Goal: Understand site structure: Understand site structure

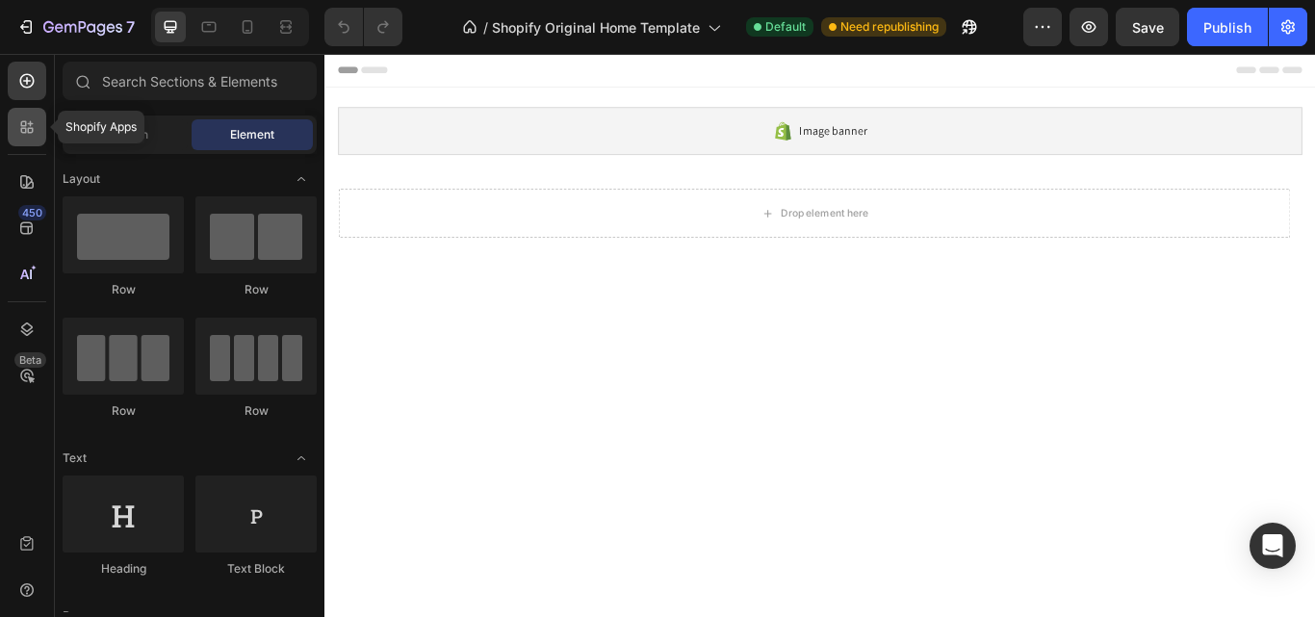
click at [20, 125] on icon at bounding box center [26, 126] width 19 height 19
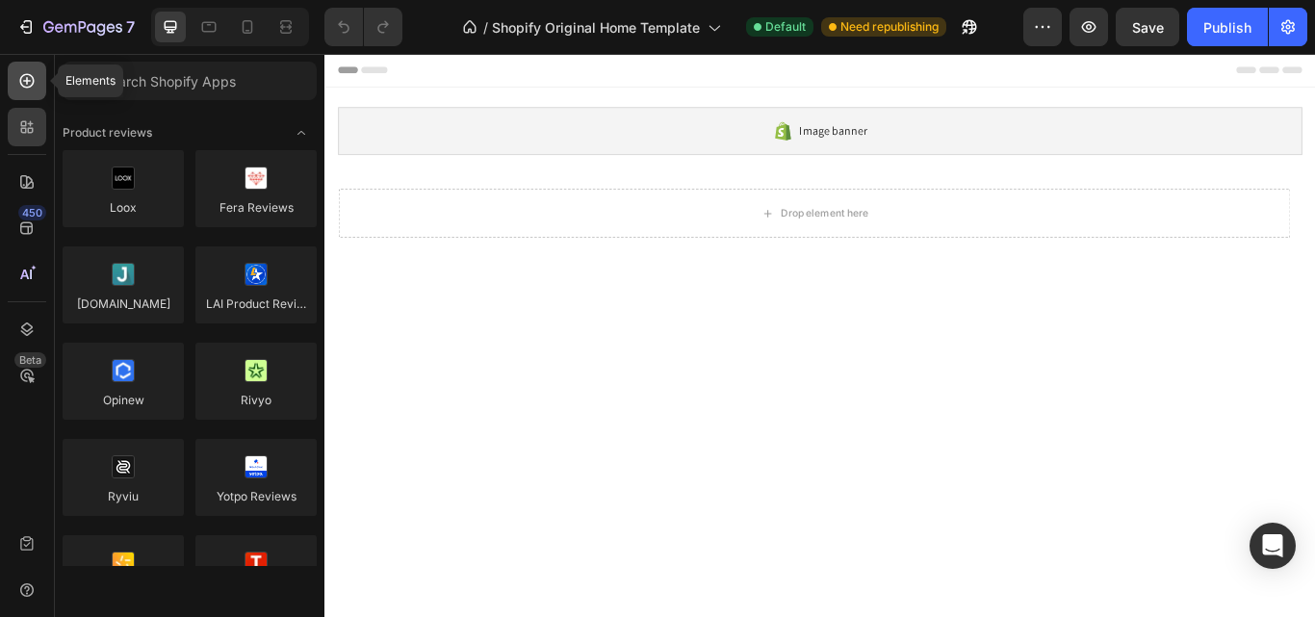
click at [23, 69] on div at bounding box center [27, 81] width 39 height 39
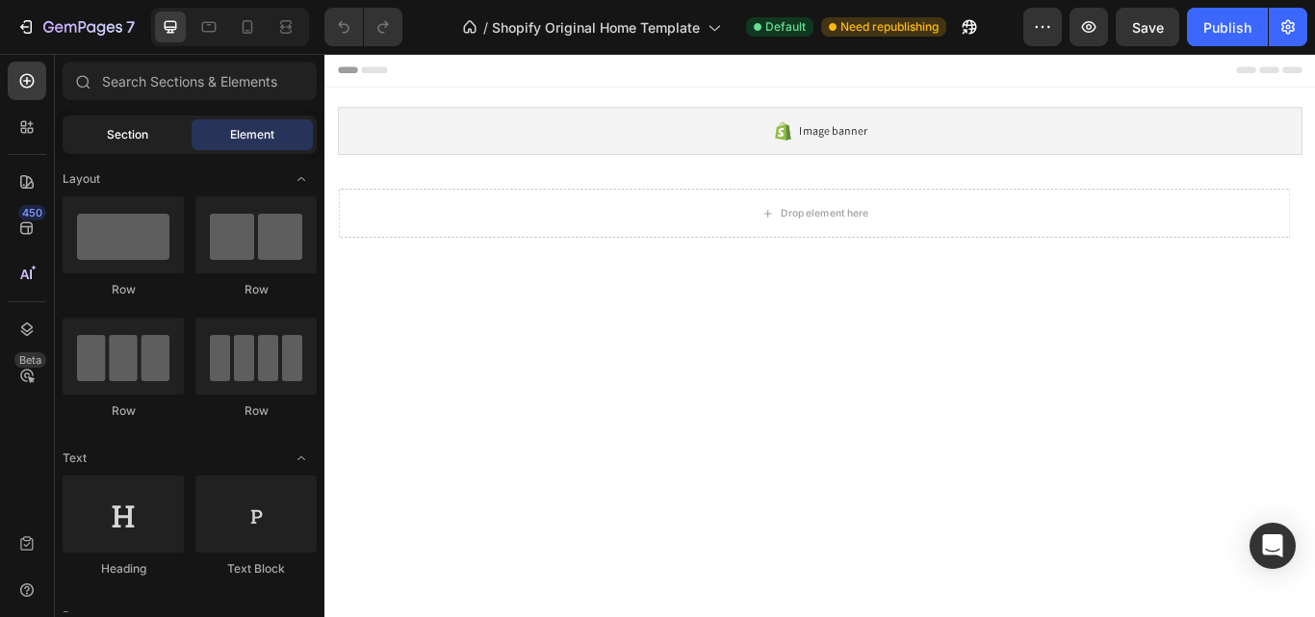
click at [126, 139] on span "Section" at bounding box center [127, 134] width 41 height 17
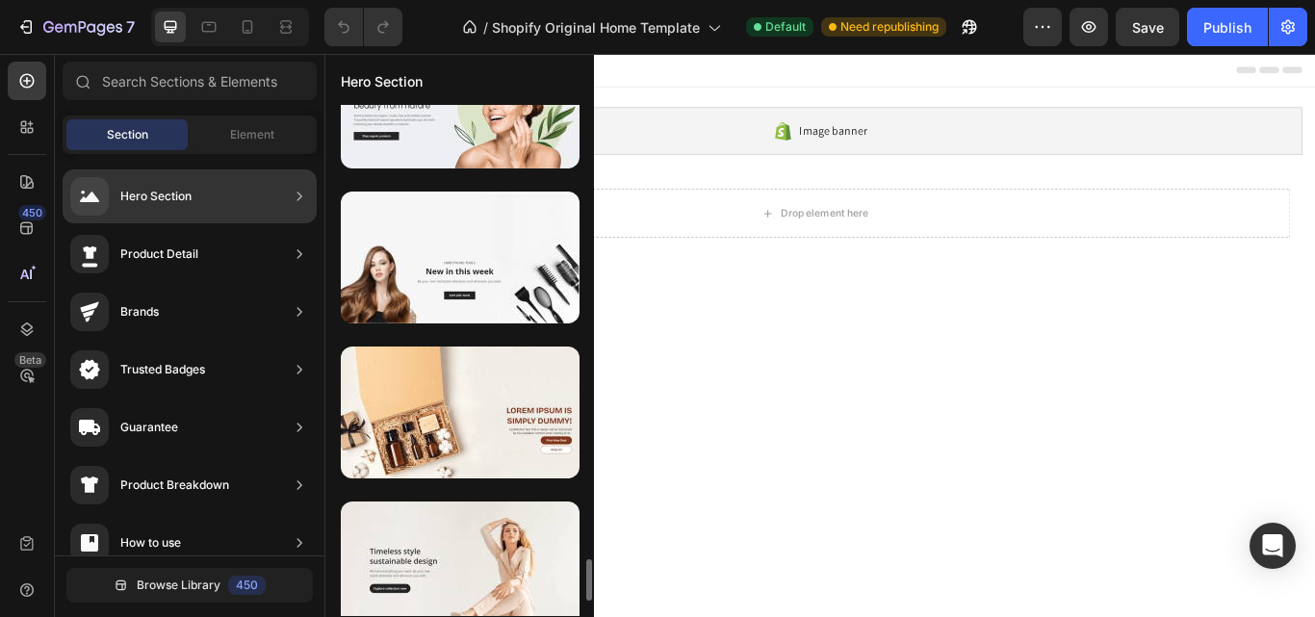
scroll to position [5500, 0]
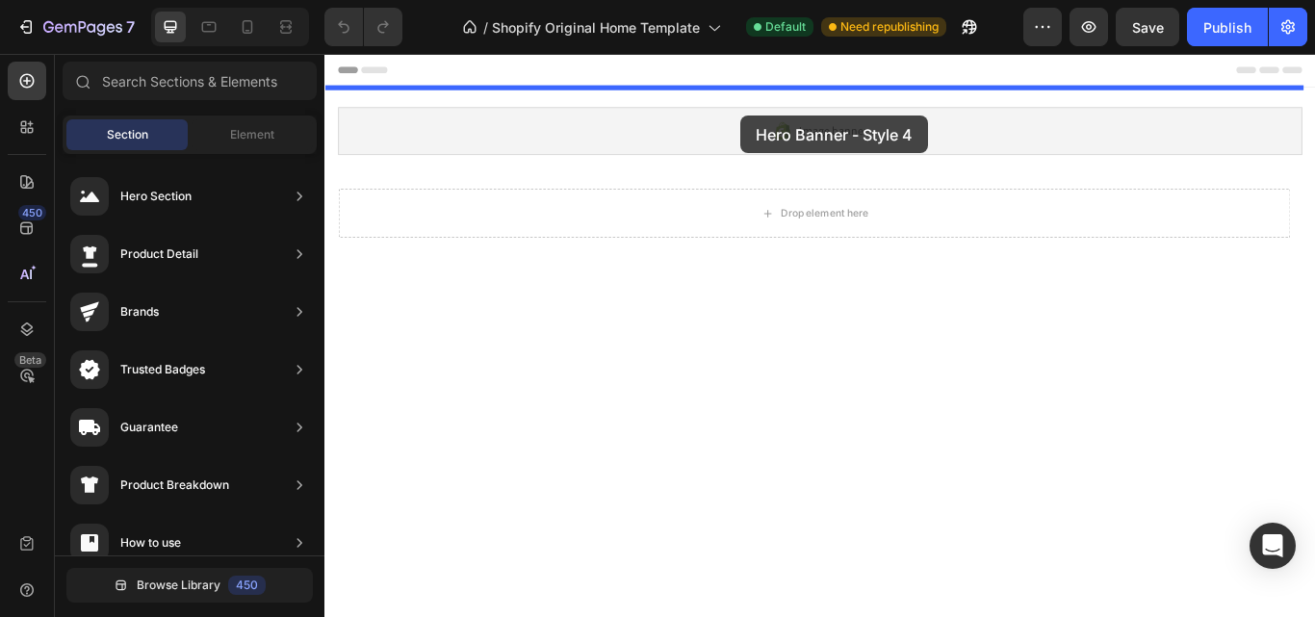
drag, startPoint x: 766, startPoint y: 331, endPoint x: 809, endPoint y: 125, distance: 210.3
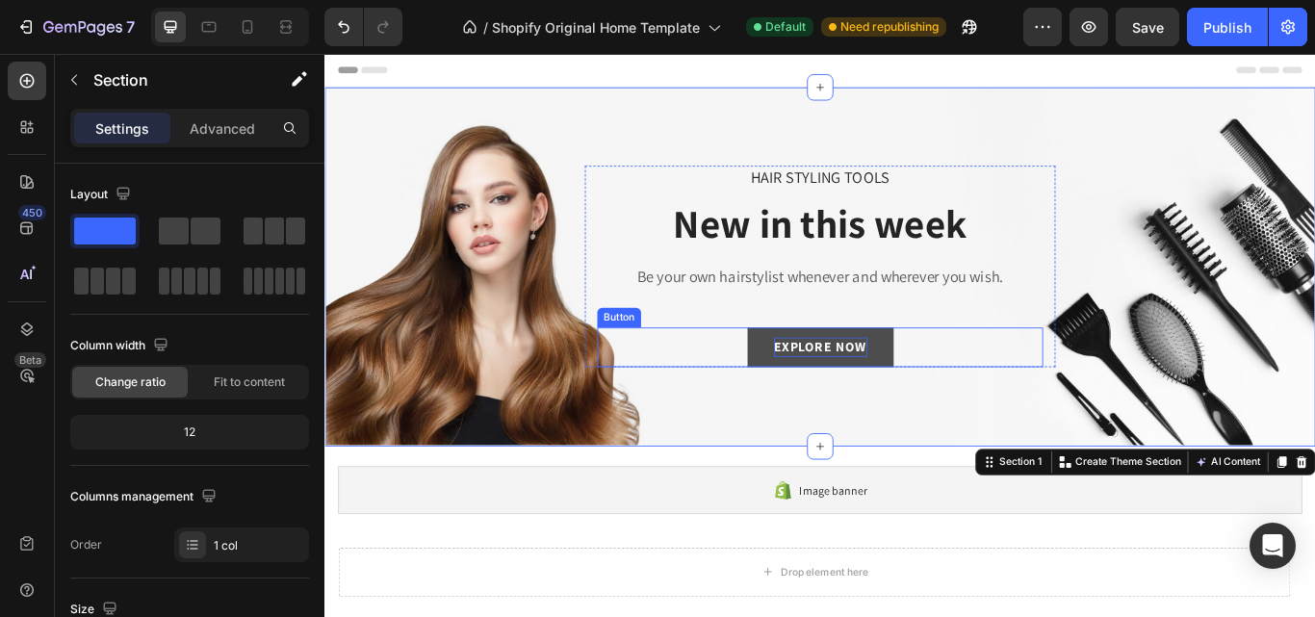
click at [873, 390] on div "EXPLORE NOW" at bounding box center [902, 396] width 109 height 23
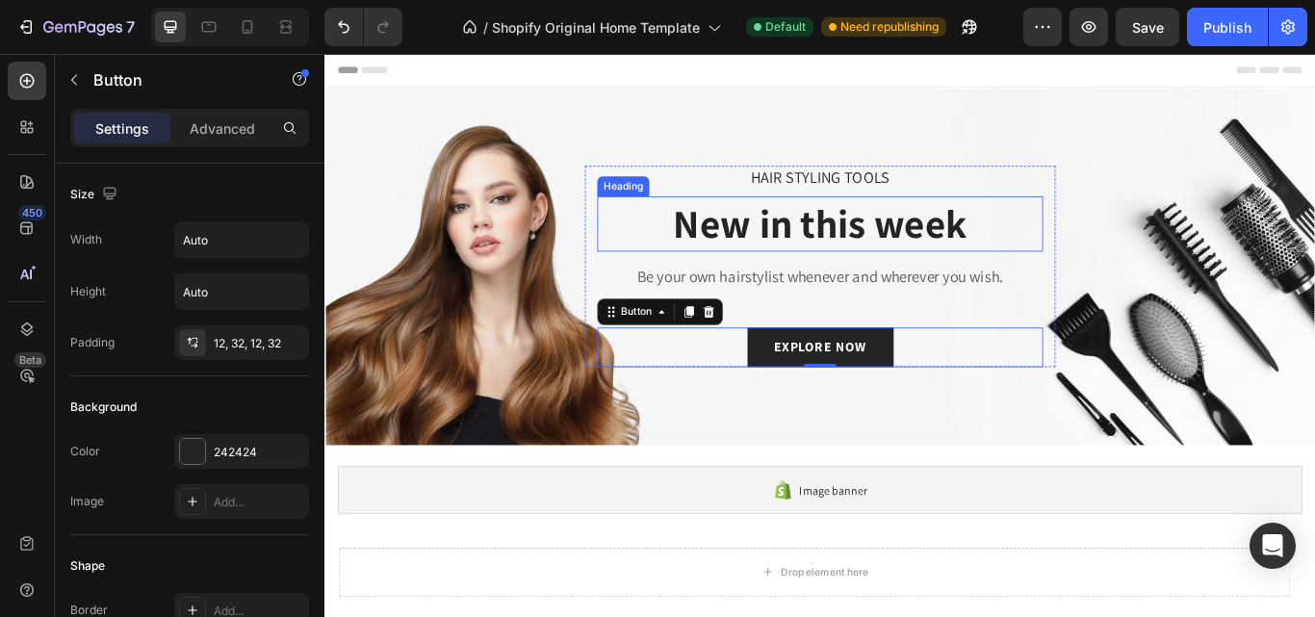
click at [781, 312] on p "Be your own hairstylist whenever and wherever you wish." at bounding box center [902, 314] width 516 height 24
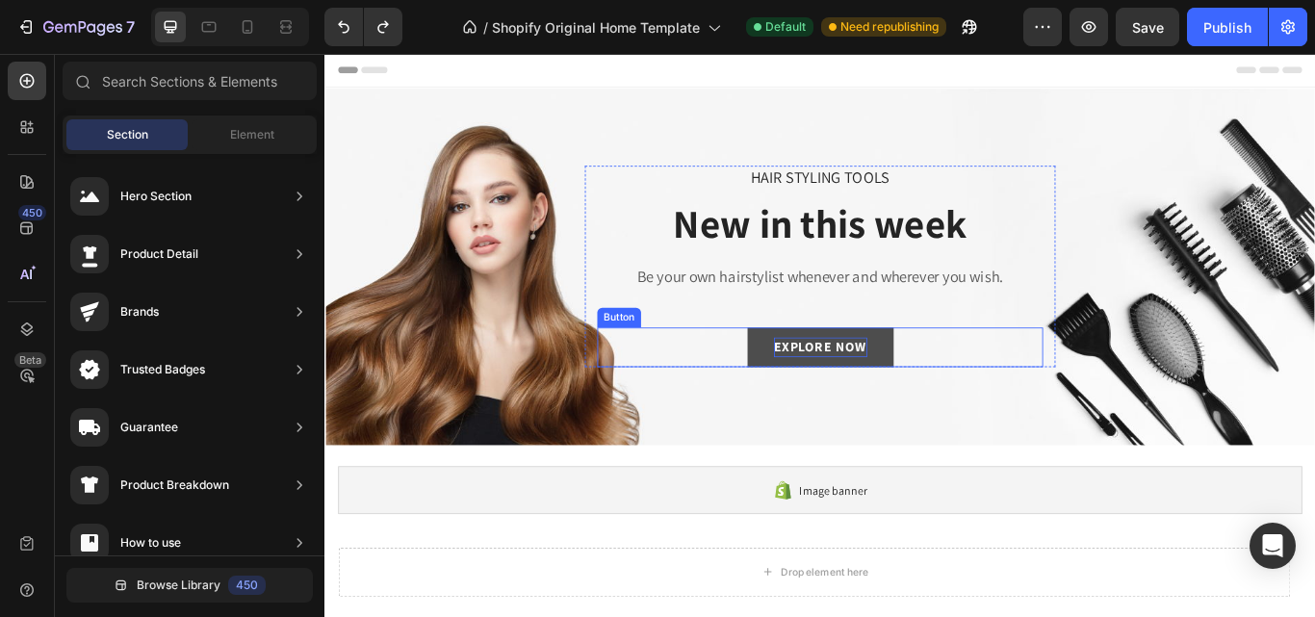
click at [917, 385] on div "EXPLORE NOW" at bounding box center [902, 396] width 109 height 23
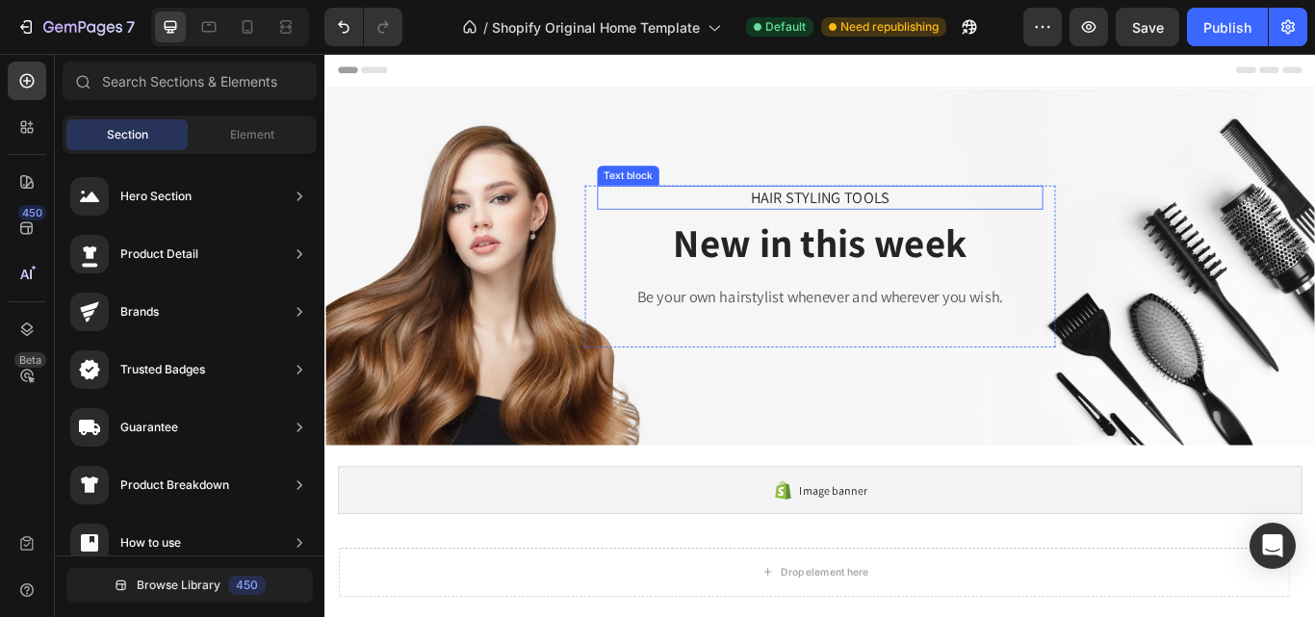
click at [902, 214] on p "HAIR STYLING TOOLS" at bounding box center [902, 222] width 516 height 24
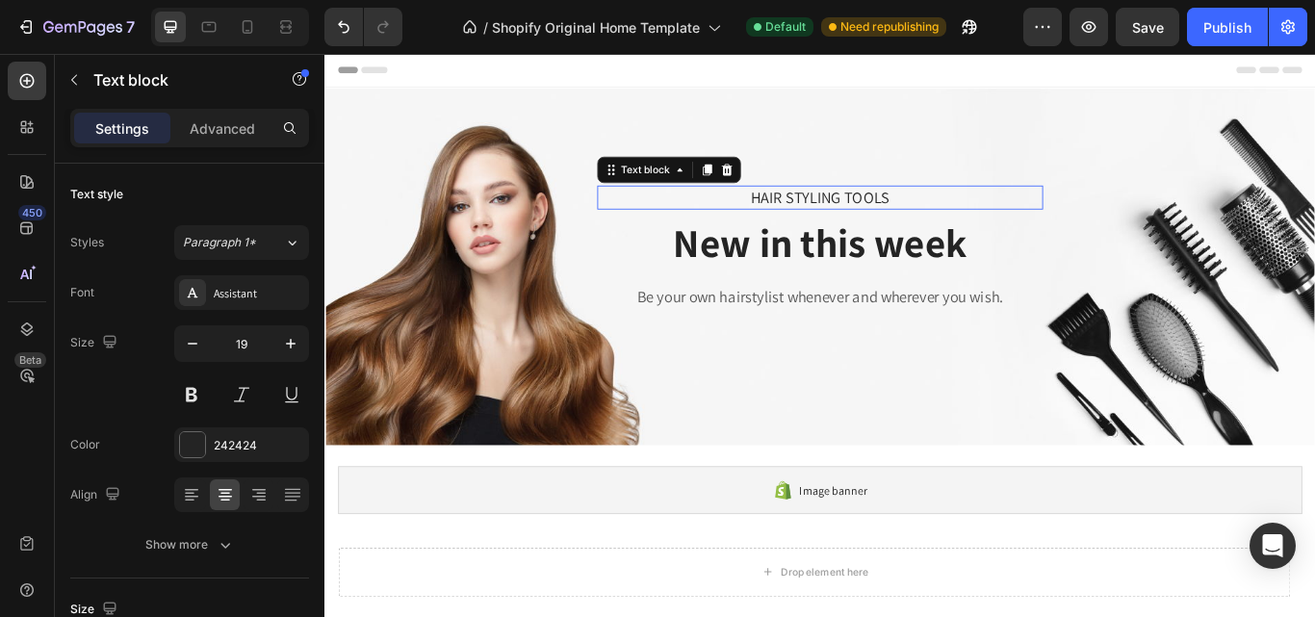
click at [902, 214] on p "HAIR STYLING TOOLS" at bounding box center [902, 222] width 516 height 24
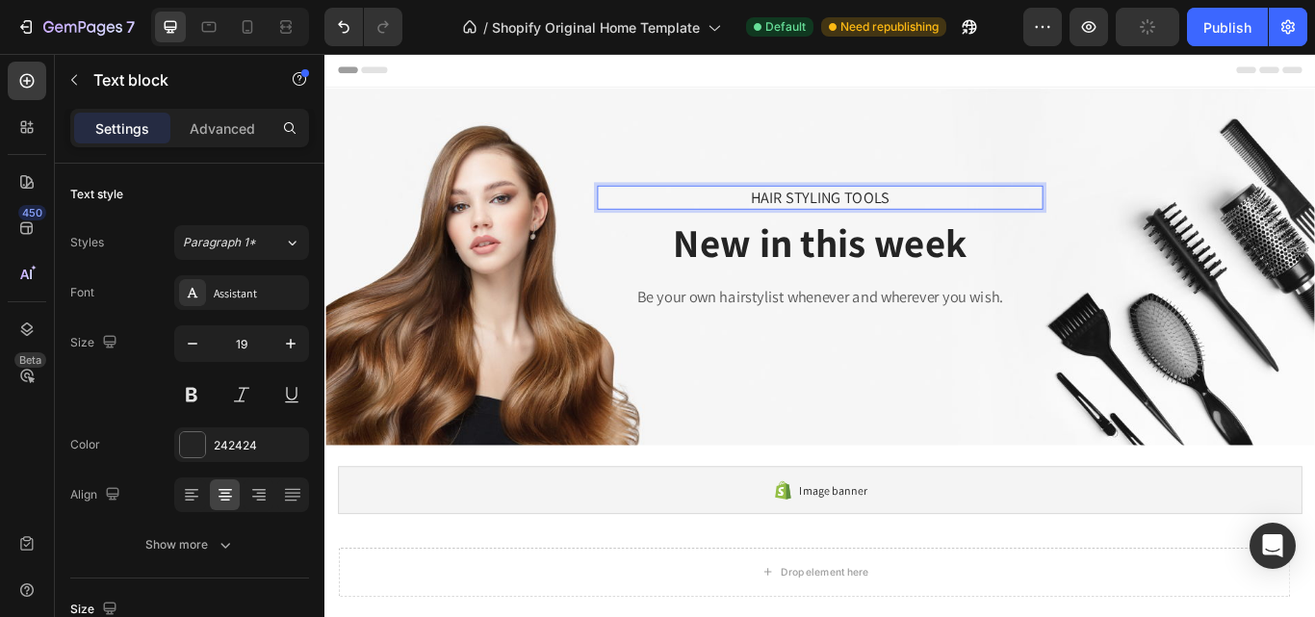
click at [991, 210] on p "HAIR STYLING TOOLS" at bounding box center [902, 222] width 516 height 24
click at [991, 214] on p "HAIR STYLING TOOLS" at bounding box center [902, 222] width 516 height 24
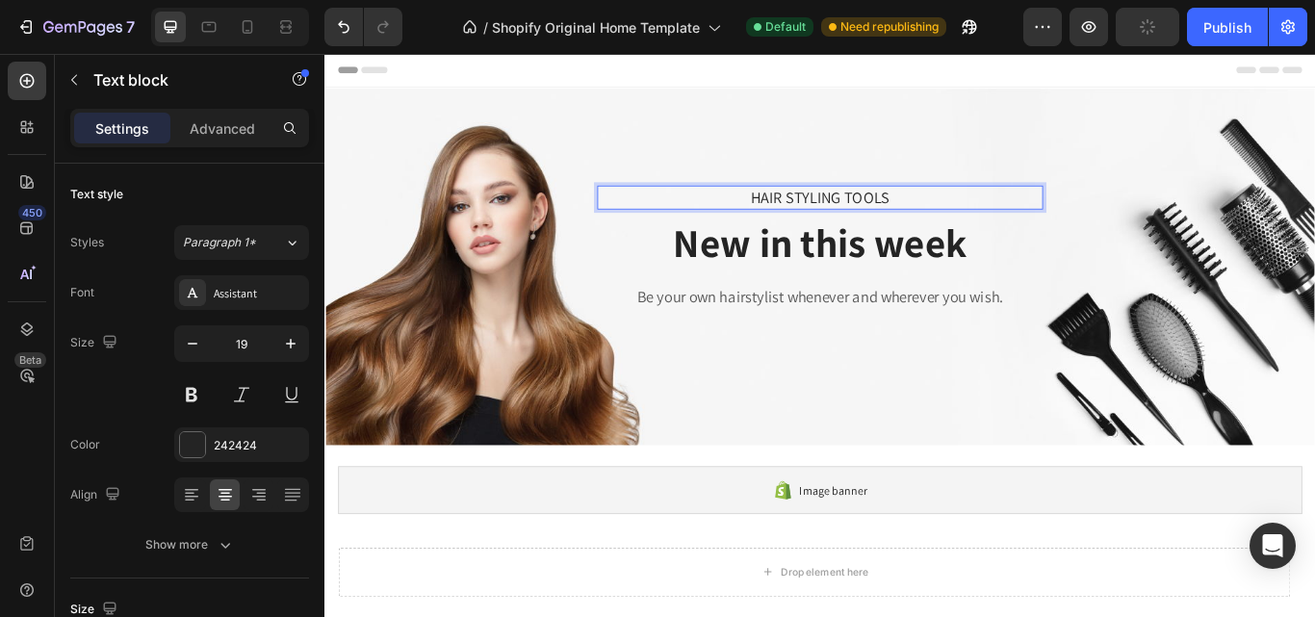
click at [991, 214] on p "HAIR STYLING TOOLS" at bounding box center [902, 222] width 516 height 24
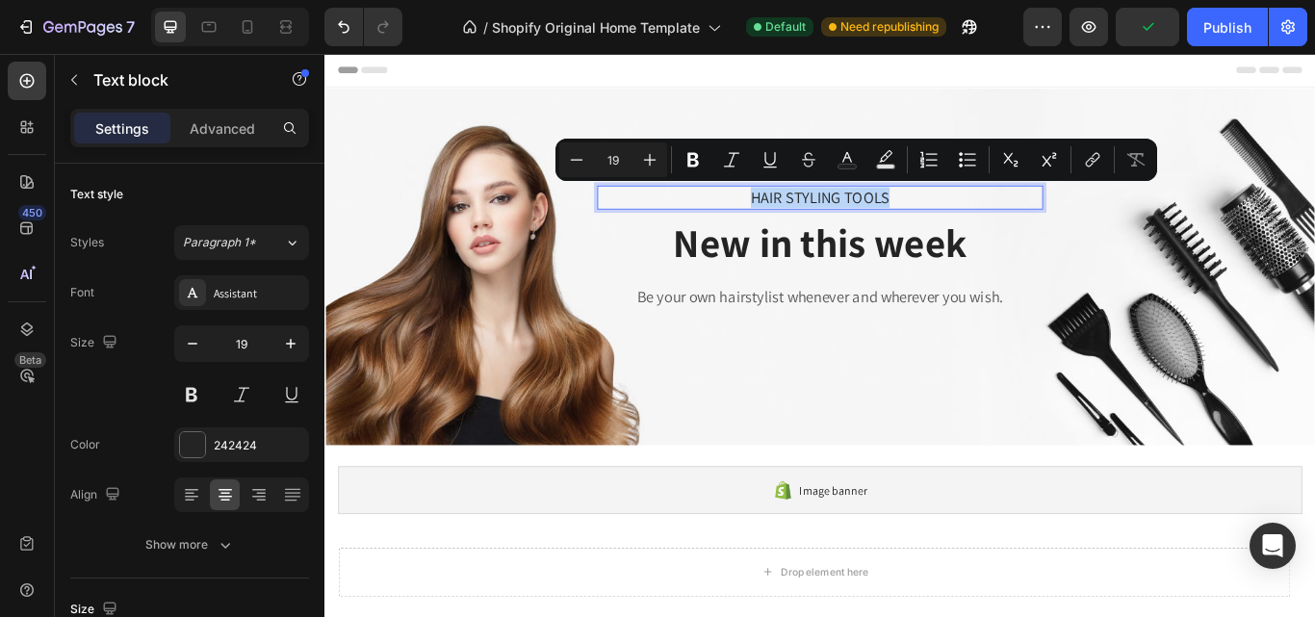
click at [991, 214] on p "HAIR STYLING TOOLS" at bounding box center [902, 222] width 516 height 24
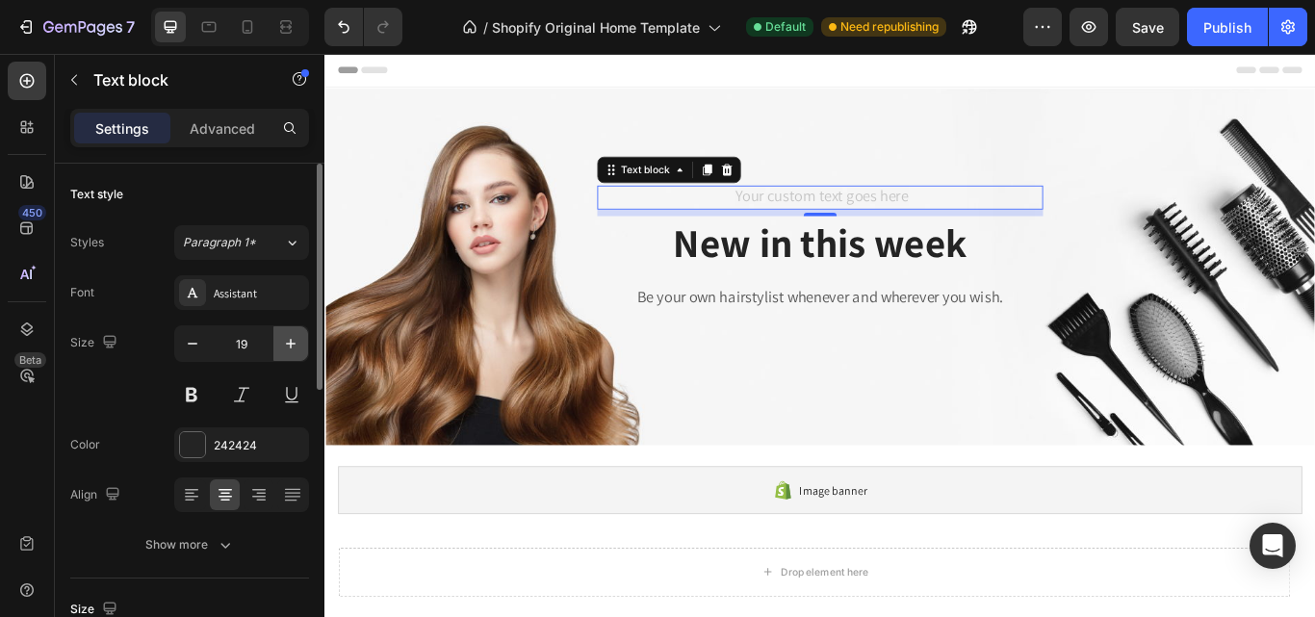
click at [296, 348] on icon "button" at bounding box center [290, 343] width 19 height 19
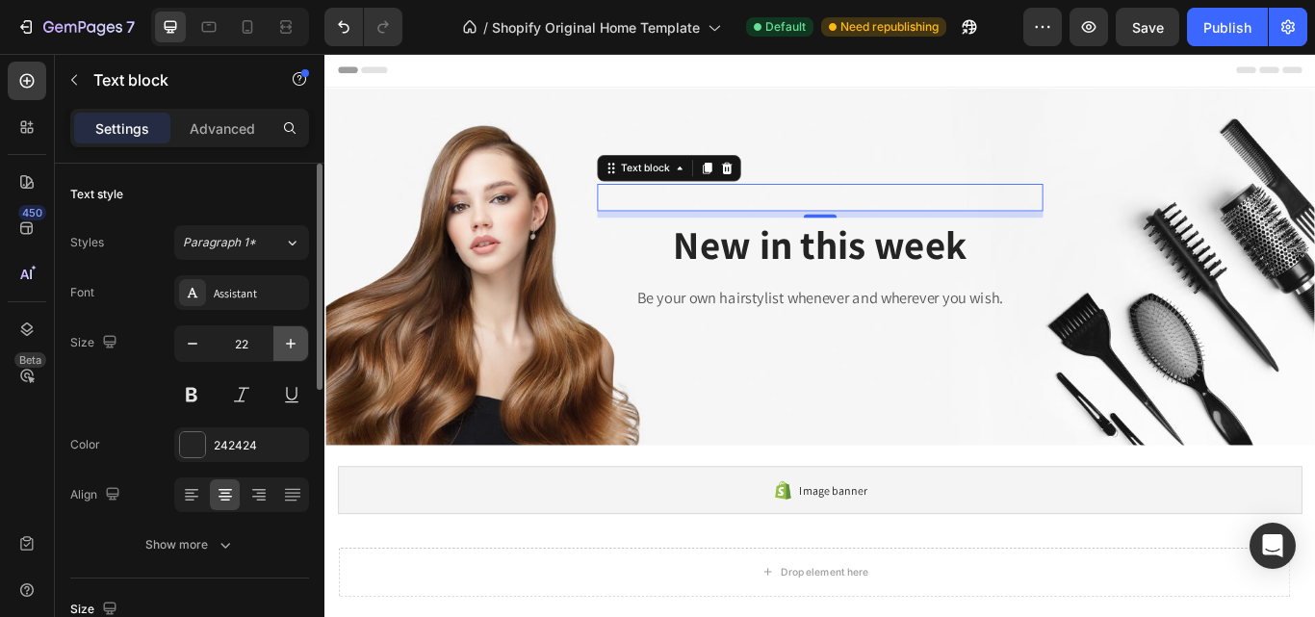
click at [296, 348] on icon "button" at bounding box center [290, 343] width 19 height 19
type input "25"
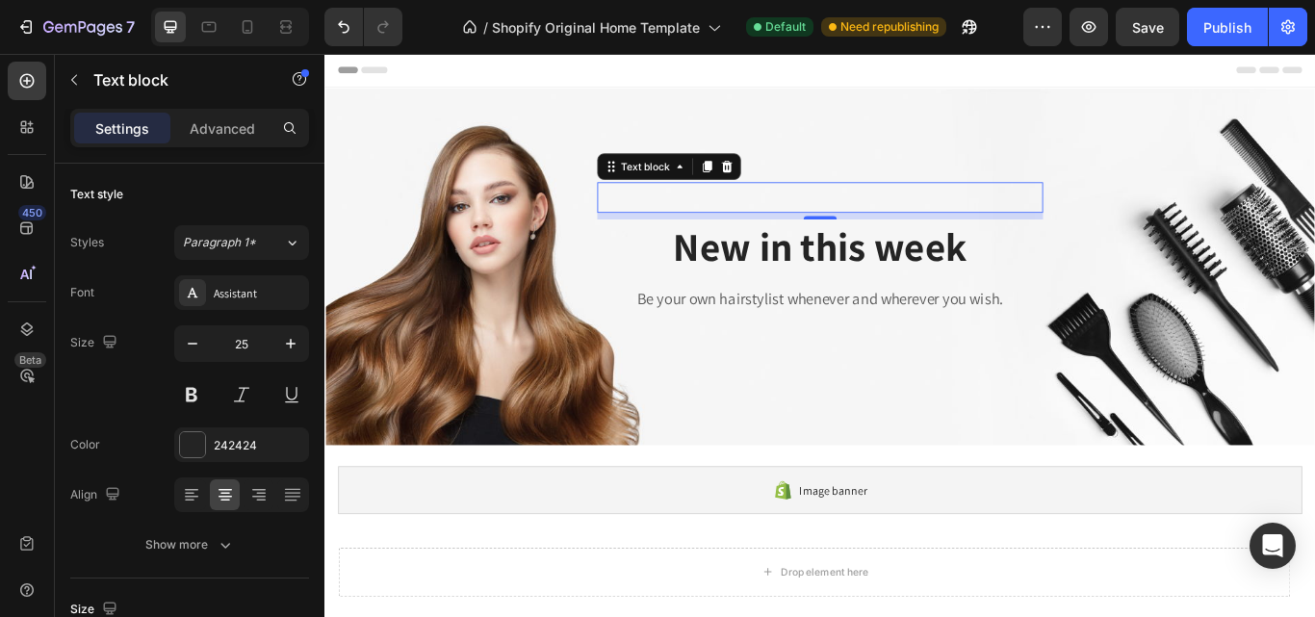
click at [778, 227] on div "Rich Text Editor. Editing area: main" at bounding box center [902, 222] width 520 height 36
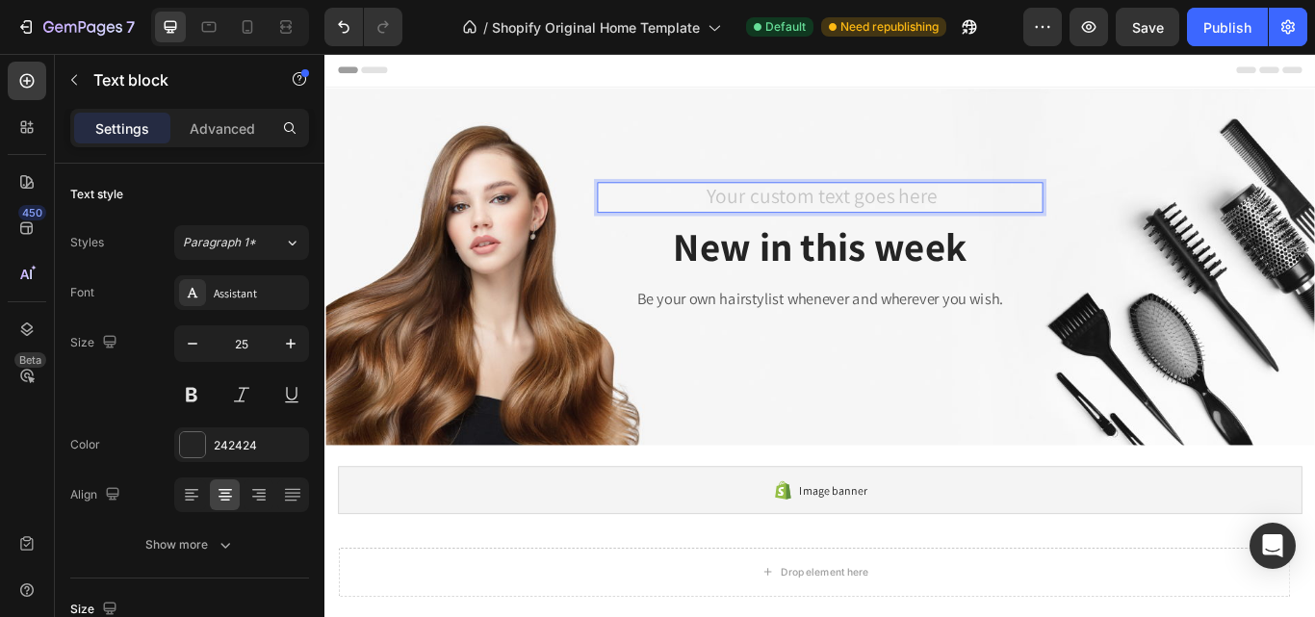
click at [778, 227] on div "Rich Text Editor. Editing area: main" at bounding box center [902, 222] width 520 height 36
drag, startPoint x: 1027, startPoint y: 223, endPoint x: 769, endPoint y: 218, distance: 258.1
click at [769, 218] on p "BARAT OR WALIMA" at bounding box center [902, 222] width 516 height 32
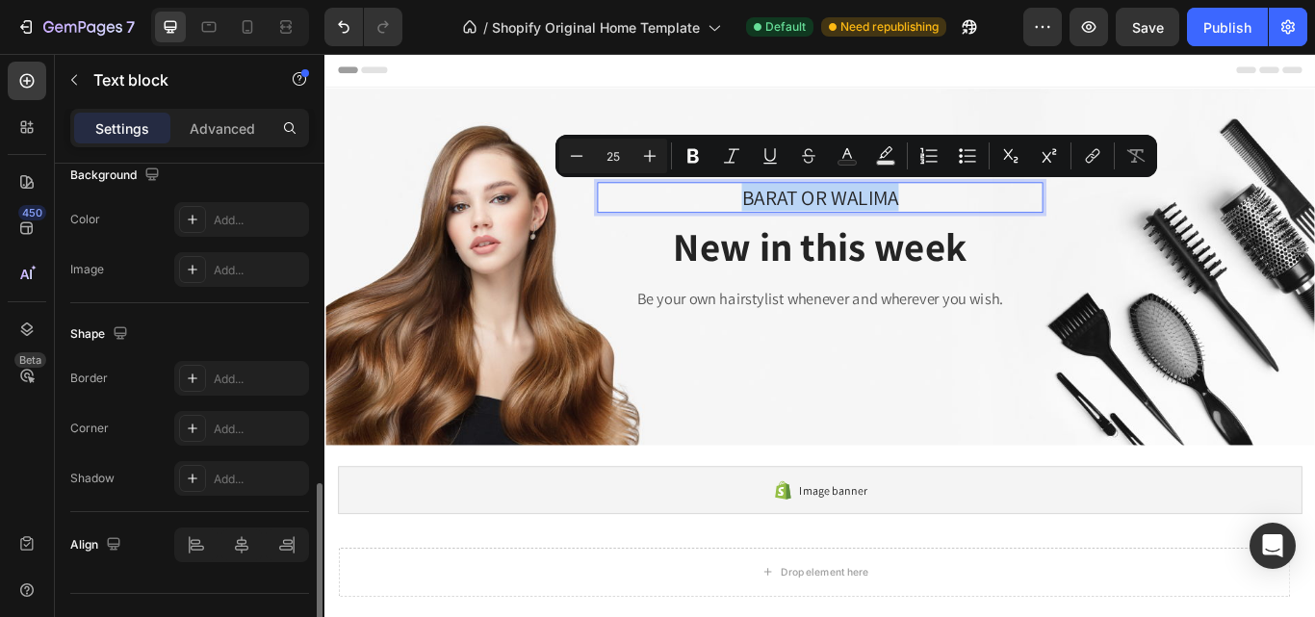
scroll to position [632, 0]
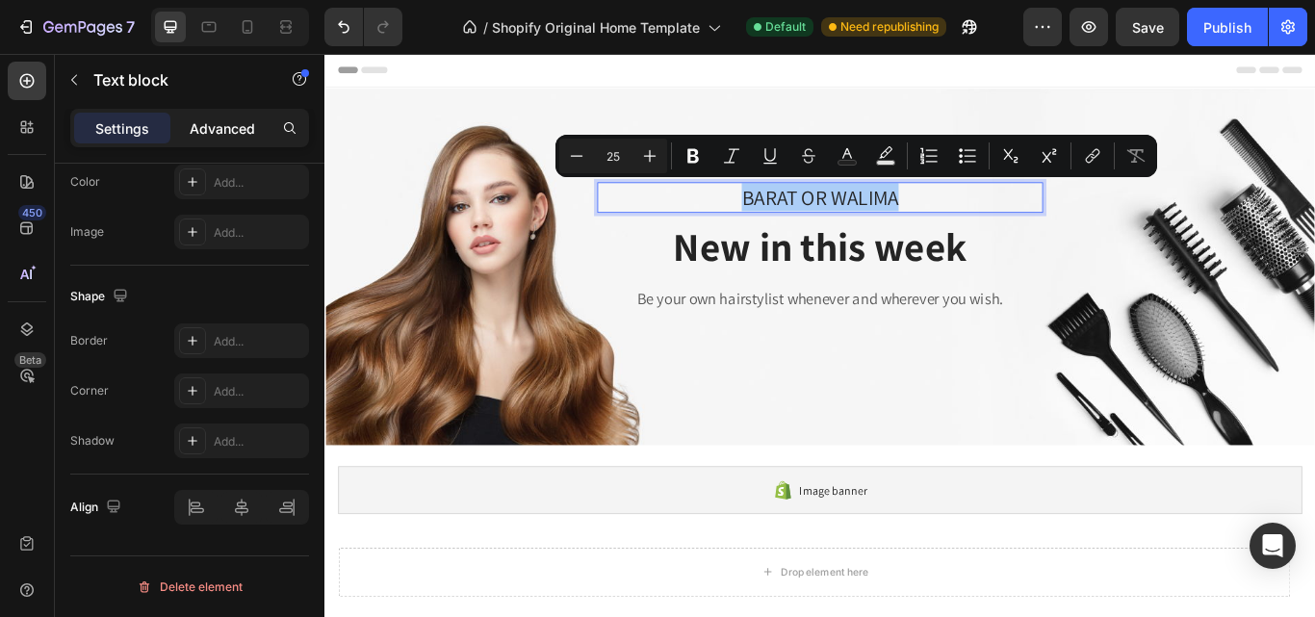
click at [228, 122] on p "Advanced" at bounding box center [222, 128] width 65 height 20
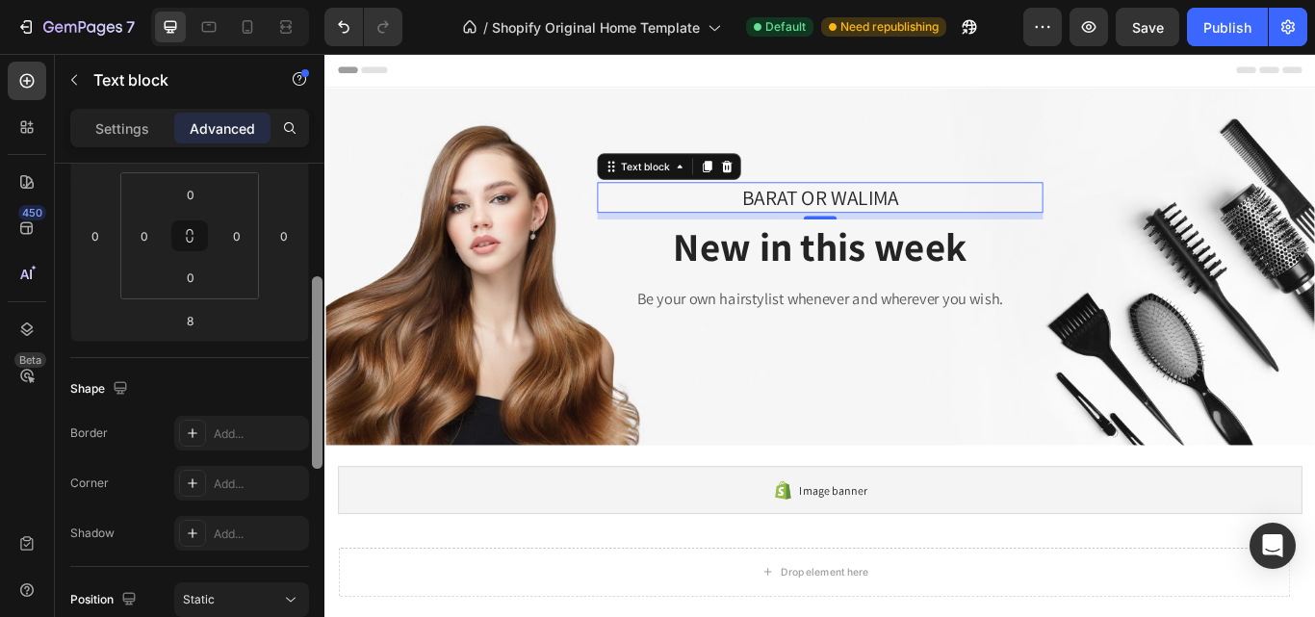
scroll to position [299, 0]
click at [803, 266] on p "New in this week" at bounding box center [902, 279] width 516 height 60
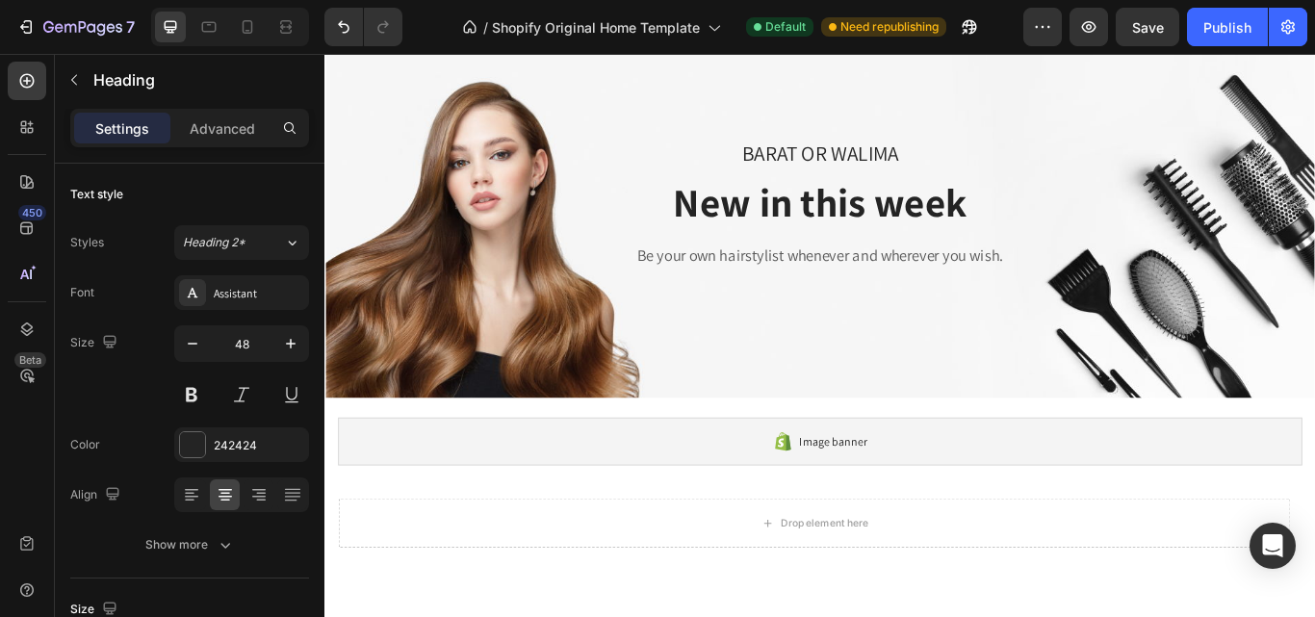
scroll to position [0, 0]
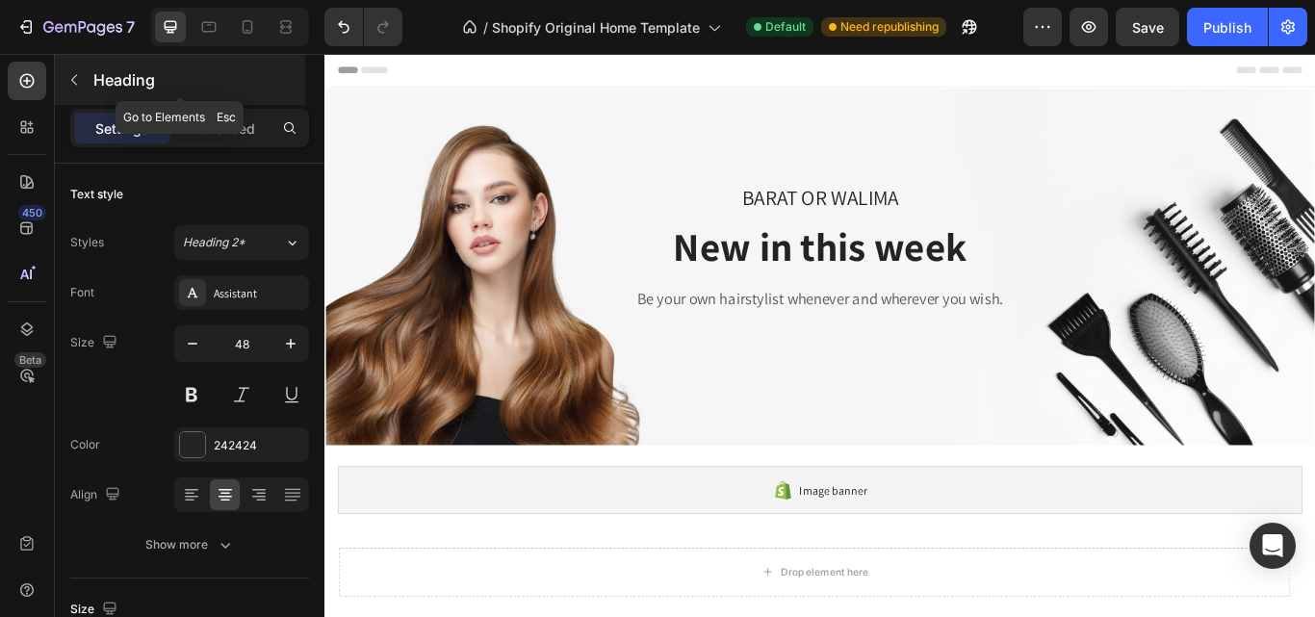
click at [77, 70] on button "button" at bounding box center [74, 79] width 31 height 31
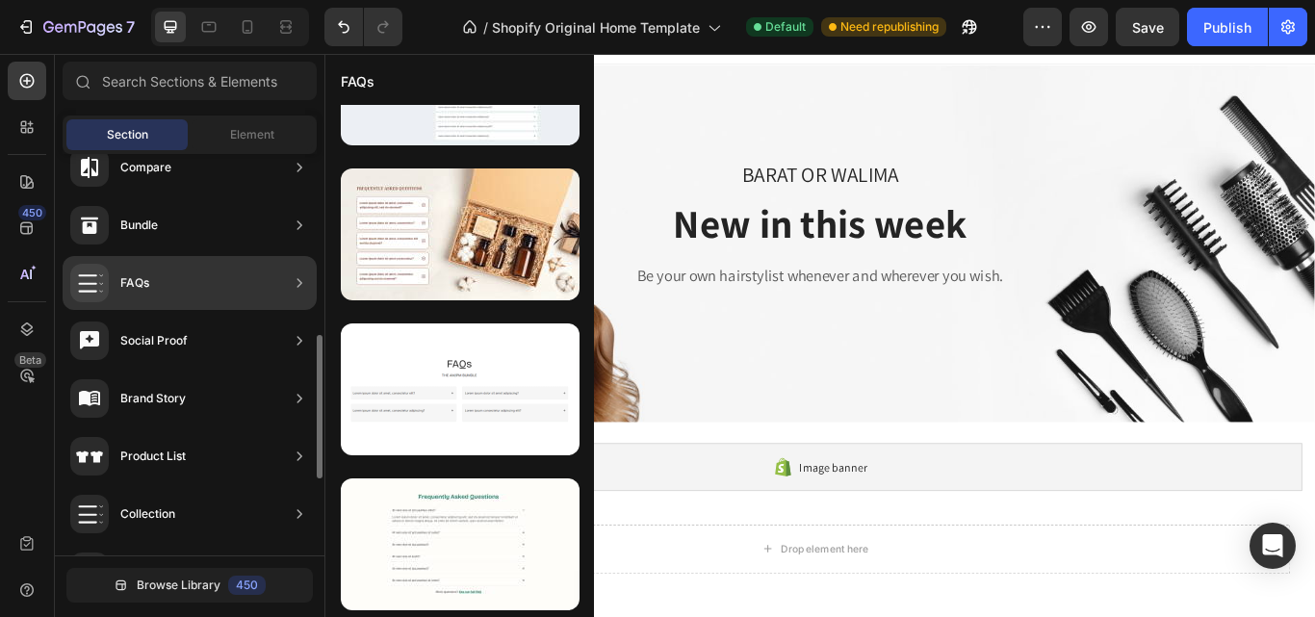
scroll to position [495, 0]
